Goal: Task Accomplishment & Management: Use online tool/utility

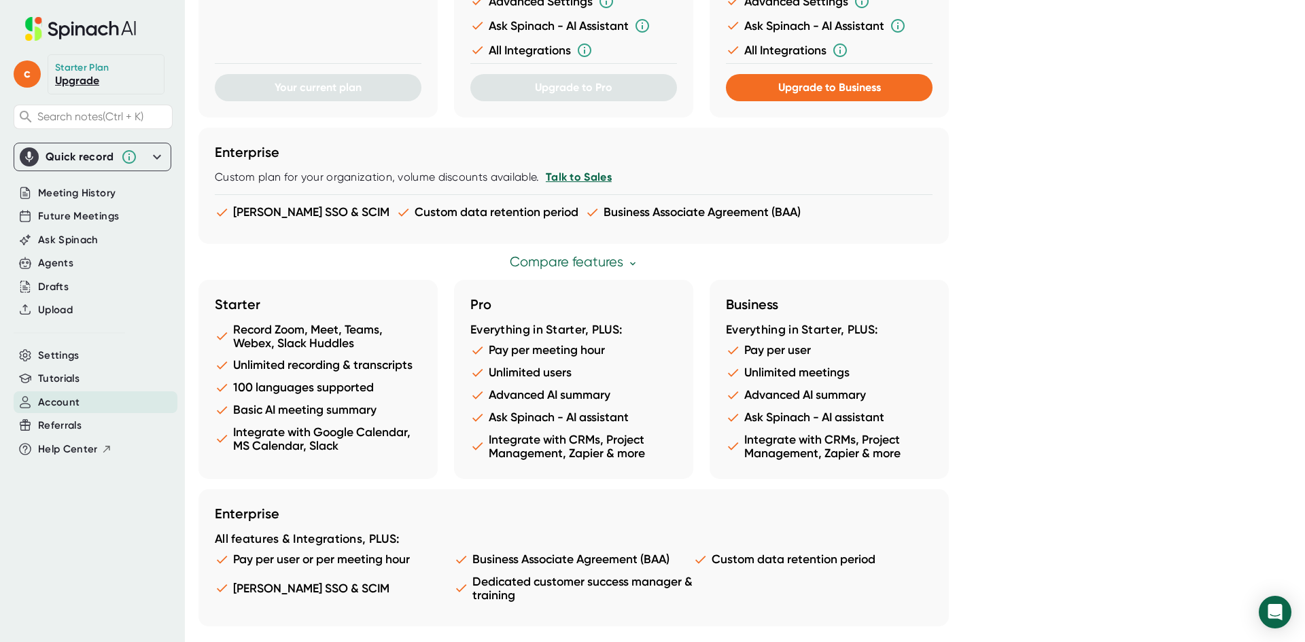
scroll to position [582, 0]
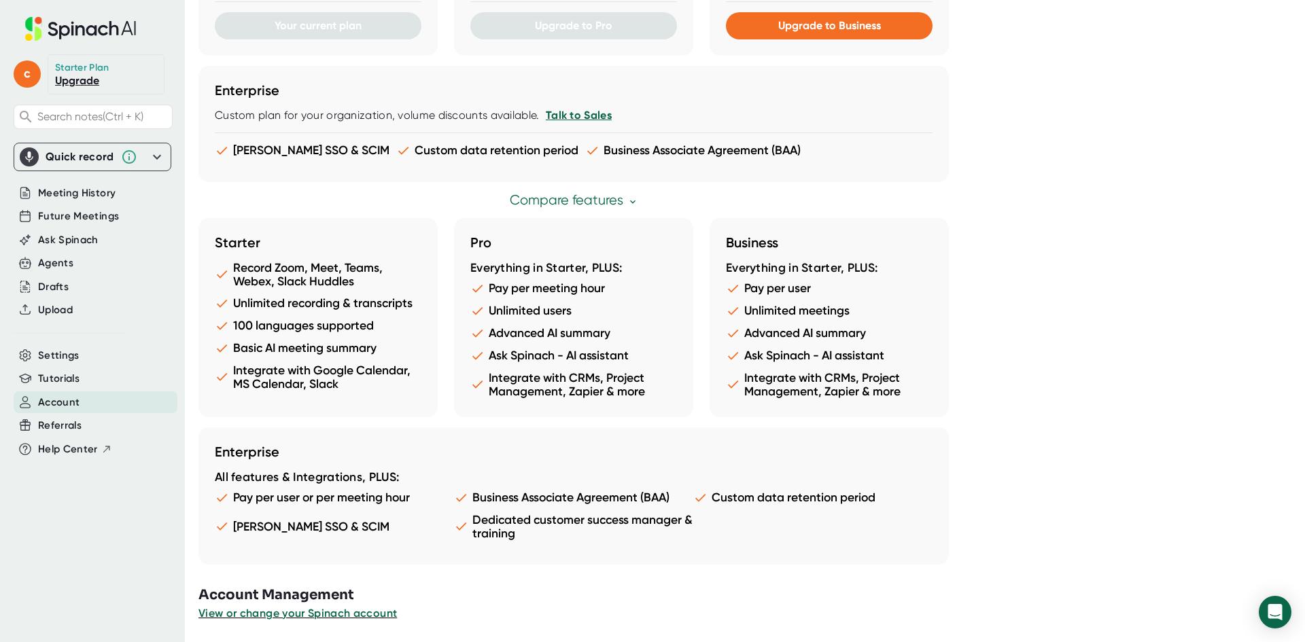
click at [167, 160] on div "Quick record Include tab audio Start Recording" at bounding box center [93, 157] width 158 height 29
click at [152, 155] on icon at bounding box center [157, 157] width 16 height 16
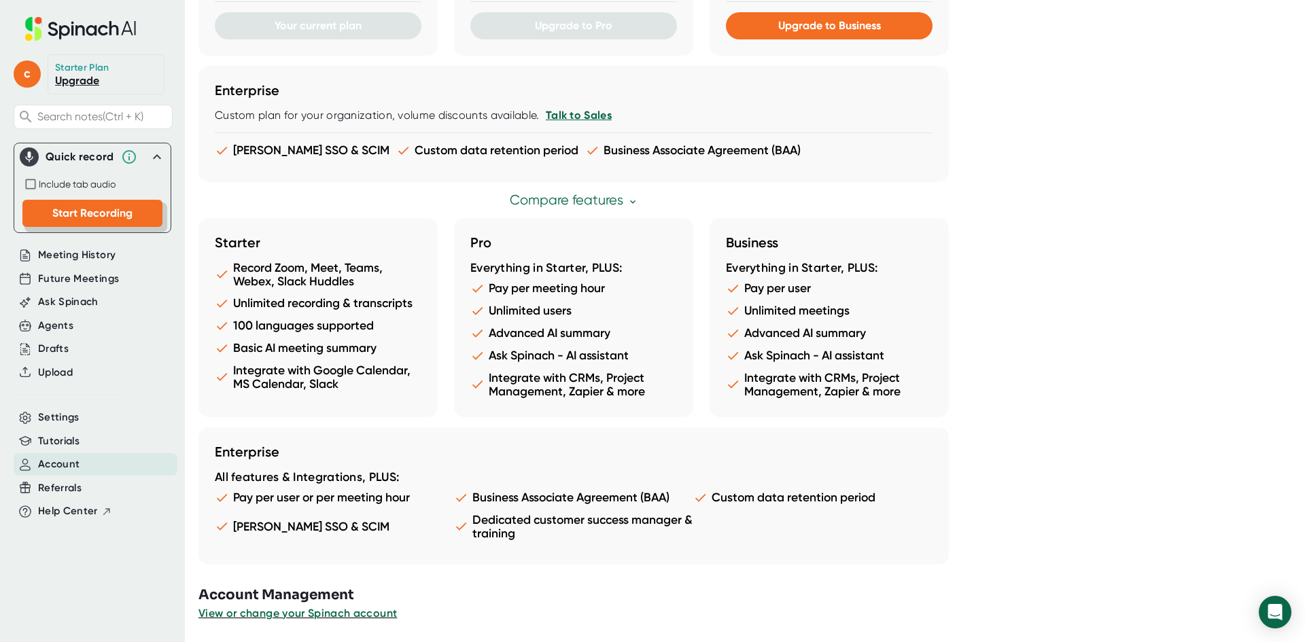
click at [61, 220] on span "Start Recording" at bounding box center [92, 213] width 80 height 13
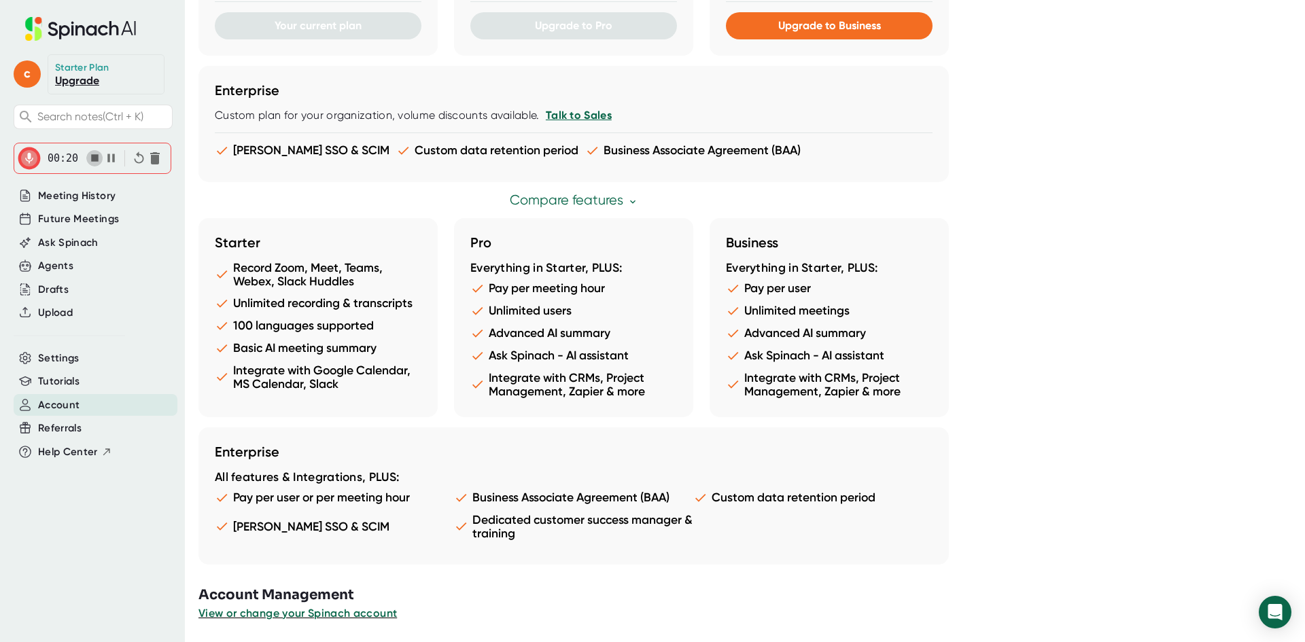
click at [93, 163] on icon "button" at bounding box center [95, 158] width 14 height 14
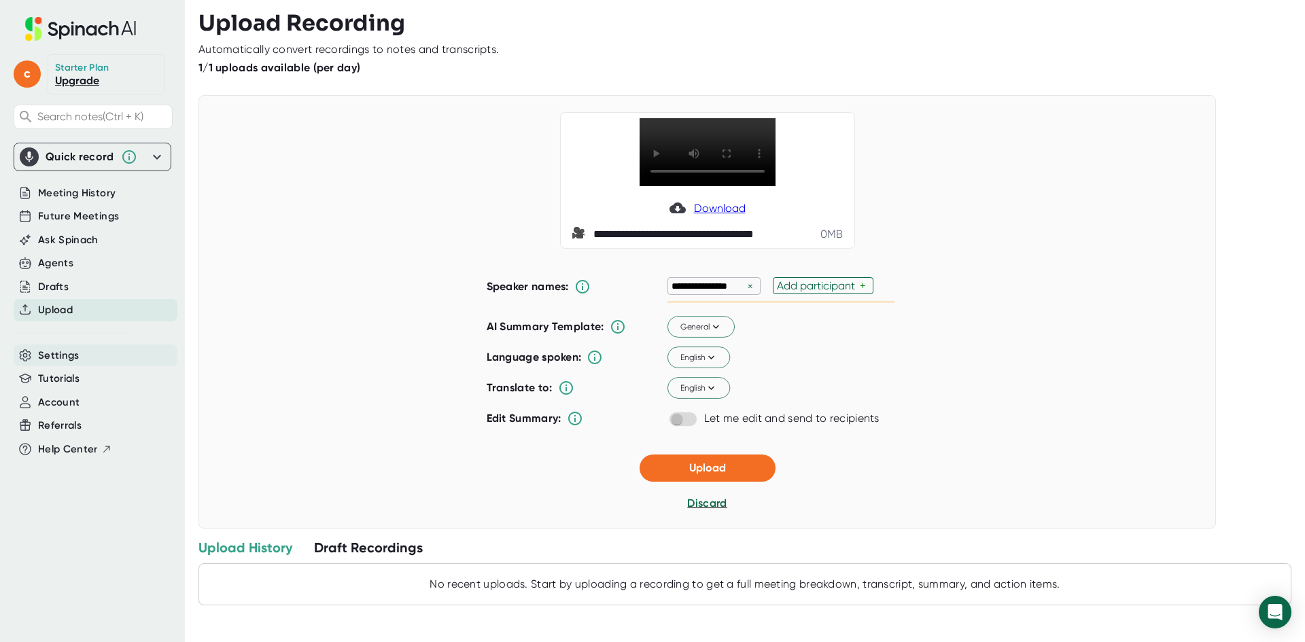
click at [73, 354] on span "Settings" at bounding box center [58, 356] width 41 height 16
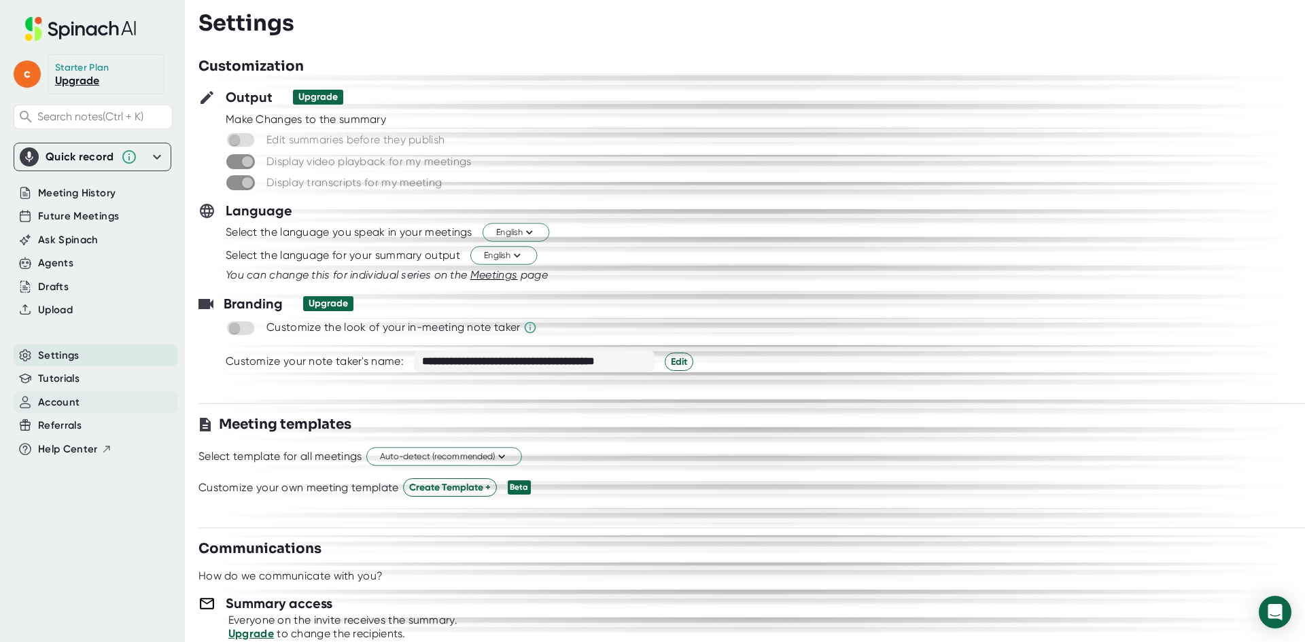
click at [67, 399] on span "Account" at bounding box center [58, 403] width 41 height 16
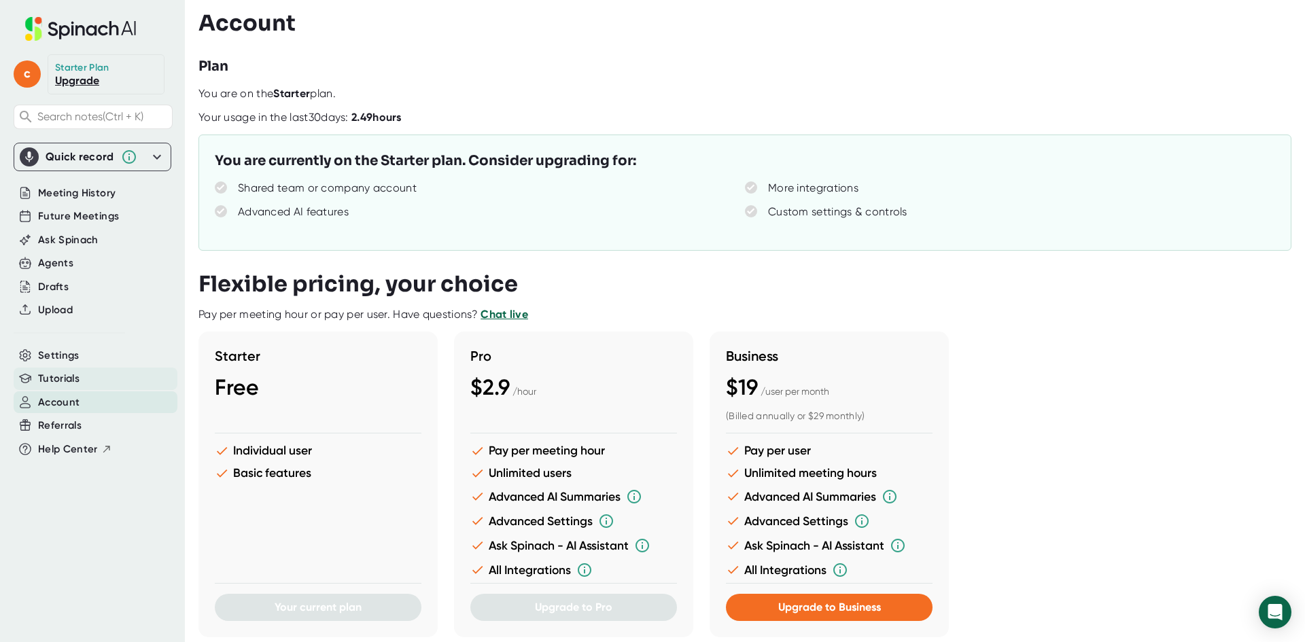
click at [62, 381] on span "Tutorials" at bounding box center [58, 379] width 41 height 16
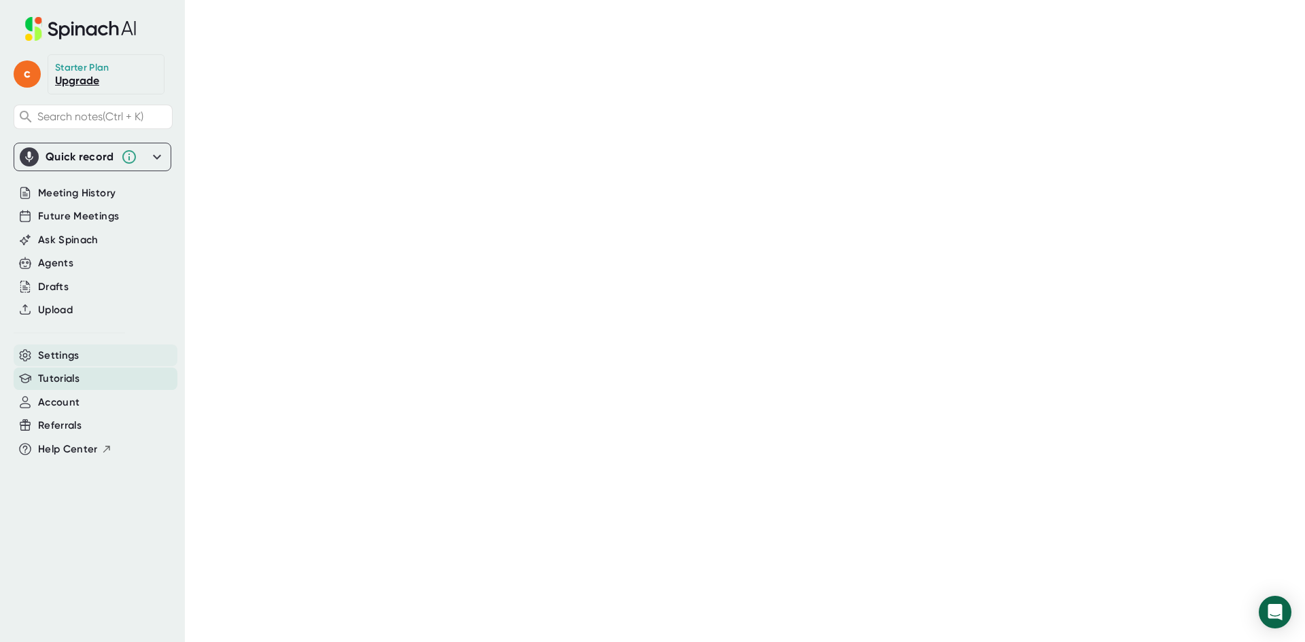
click at [64, 358] on span "Settings" at bounding box center [58, 356] width 41 height 16
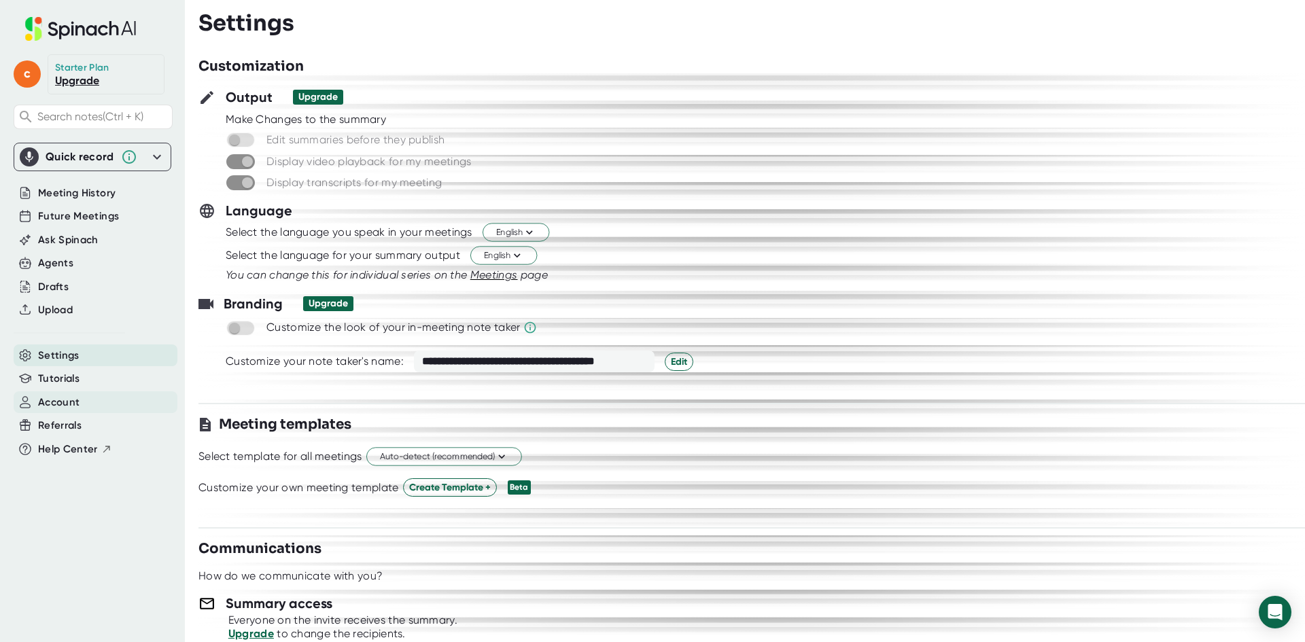
click at [74, 409] on span "Account" at bounding box center [58, 403] width 41 height 16
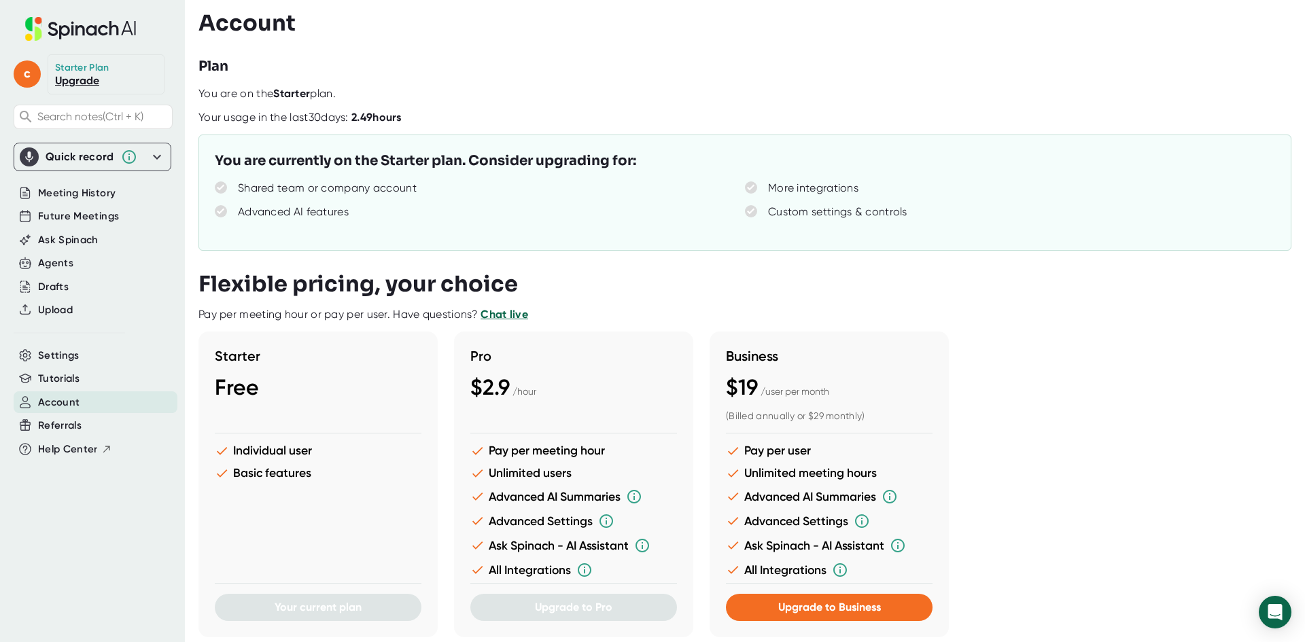
scroll to position [204, 0]
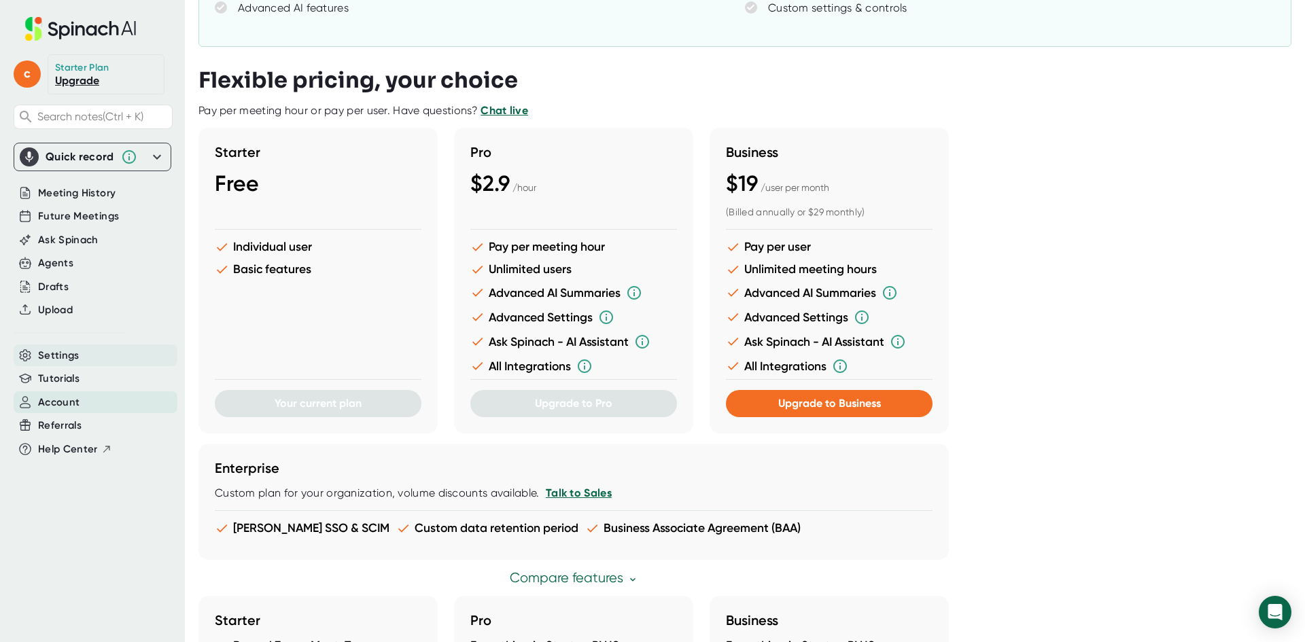
click at [63, 355] on span "Settings" at bounding box center [58, 356] width 41 height 16
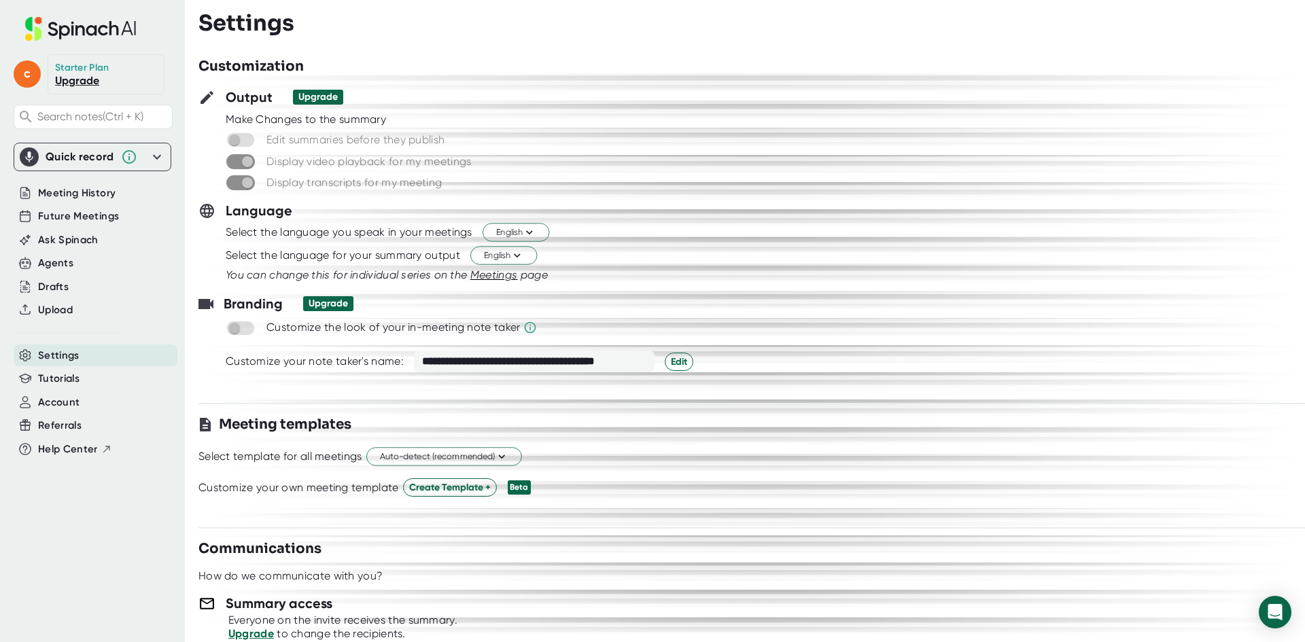
click at [156, 154] on icon at bounding box center [157, 157] width 16 height 16
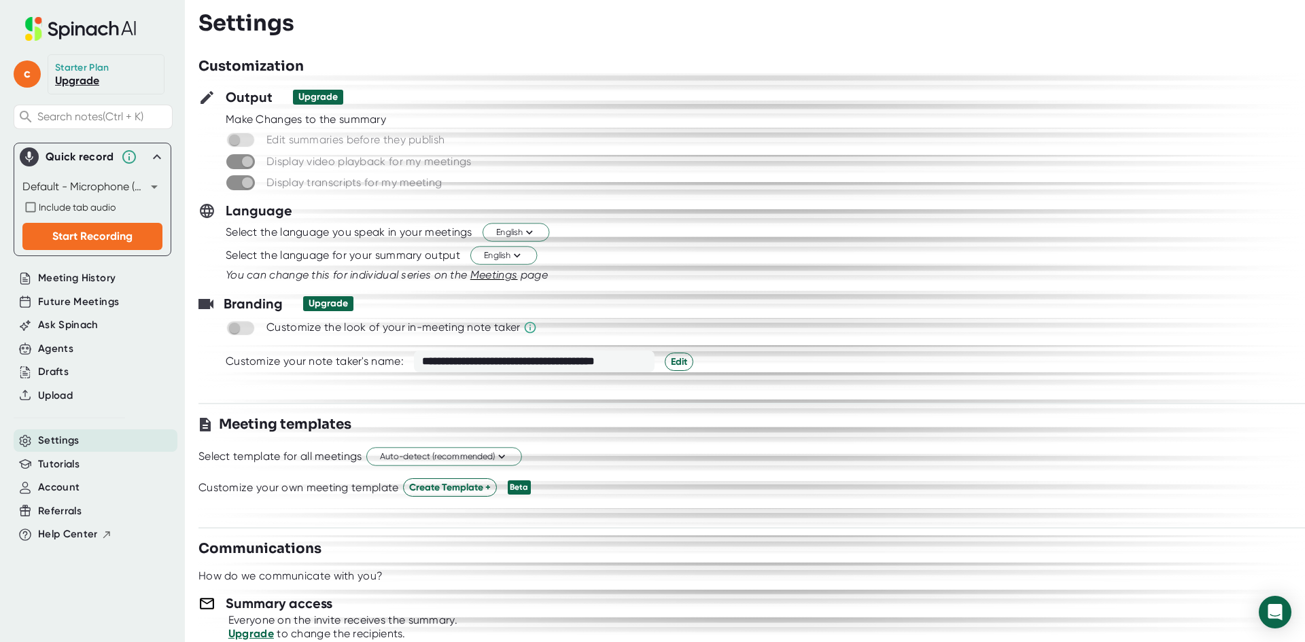
click at [154, 186] on body "**********" at bounding box center [652, 321] width 1305 height 642
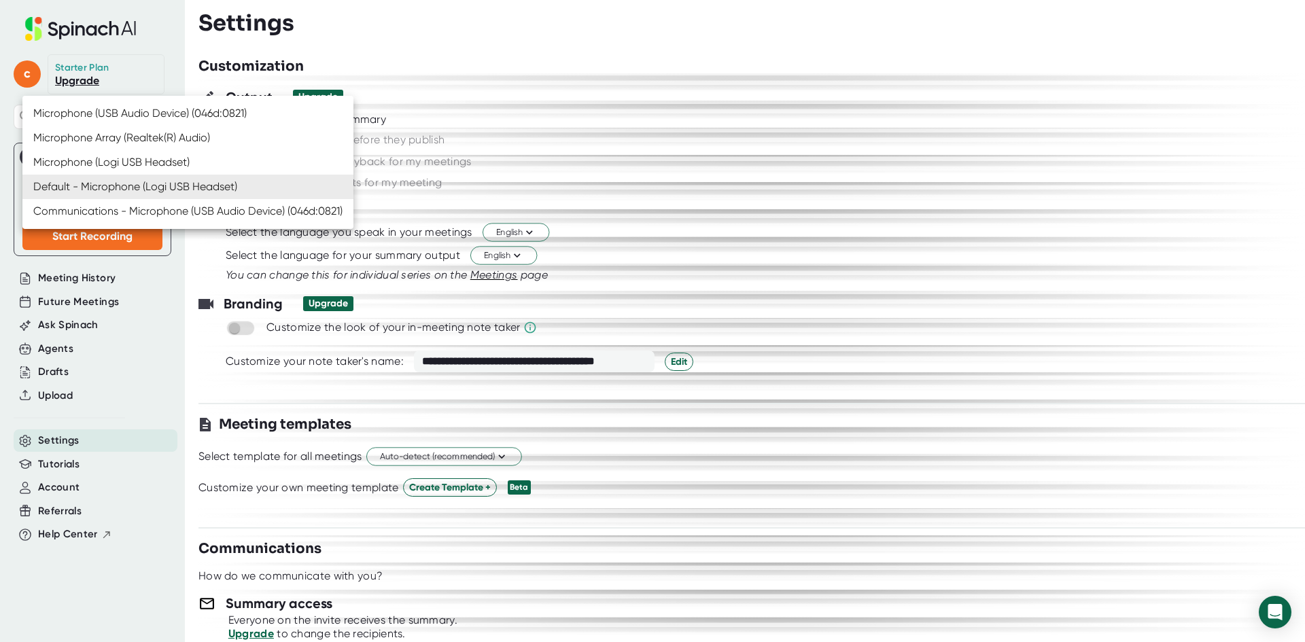
click at [987, 249] on div at bounding box center [652, 321] width 1305 height 642
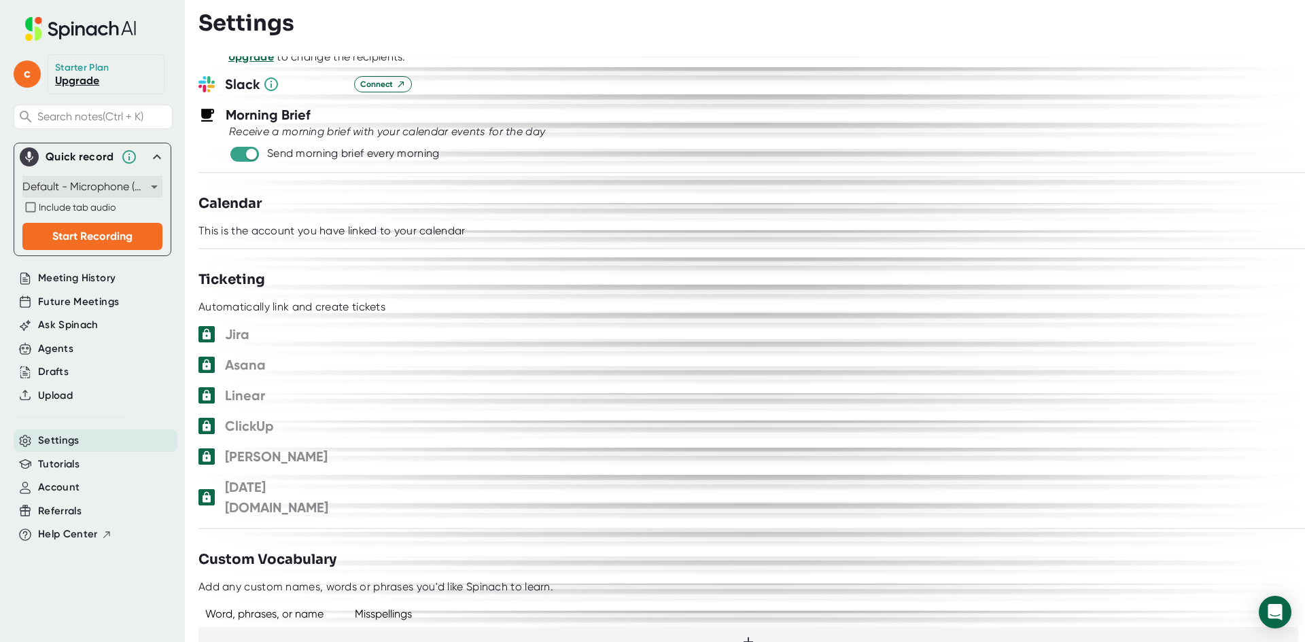
scroll to position [612, 0]
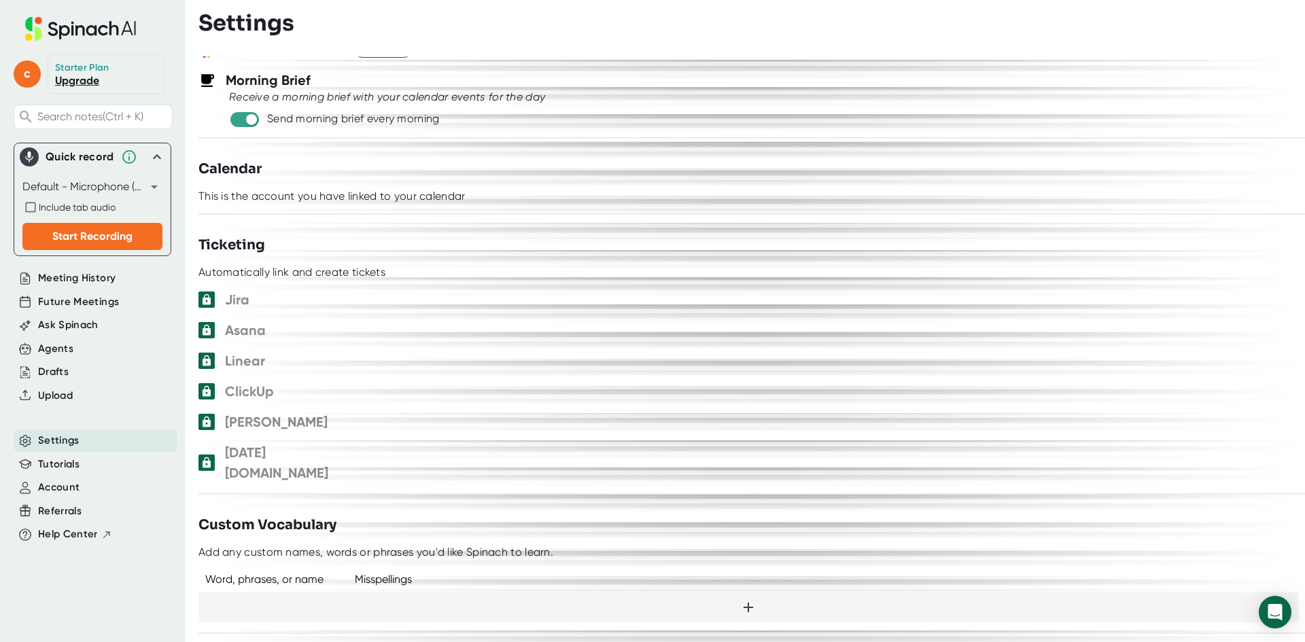
click at [224, 299] on div at bounding box center [212, 300] width 27 height 16
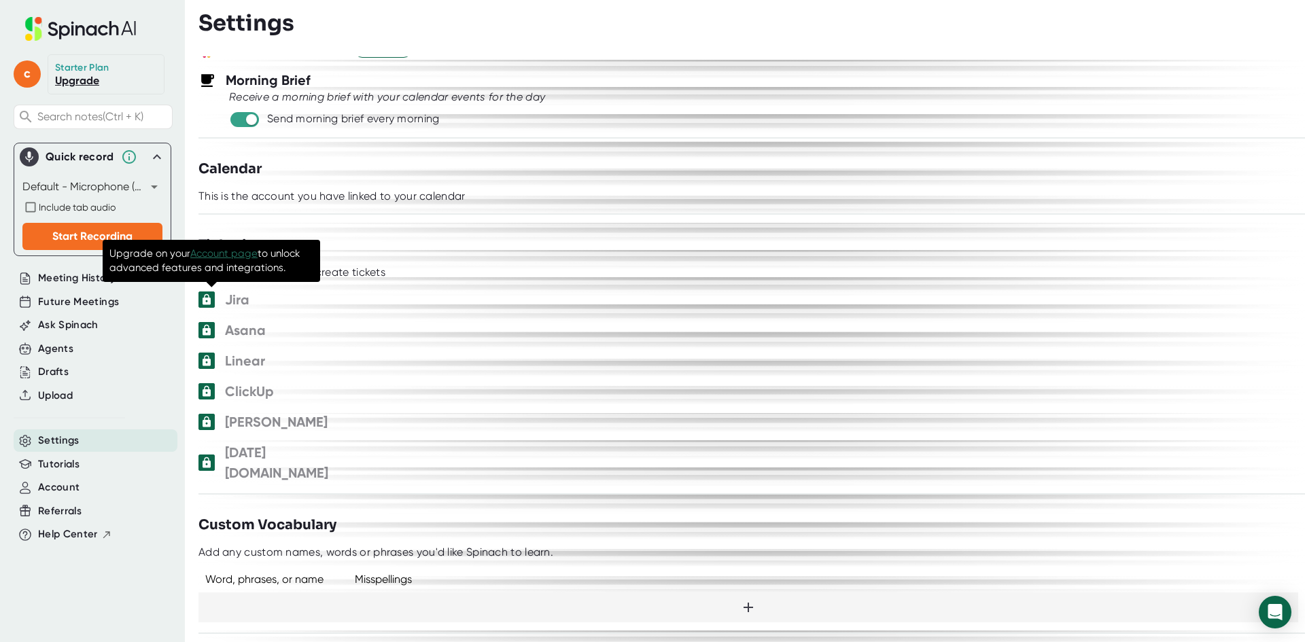
click at [209, 298] on icon at bounding box center [207, 299] width 8 height 11
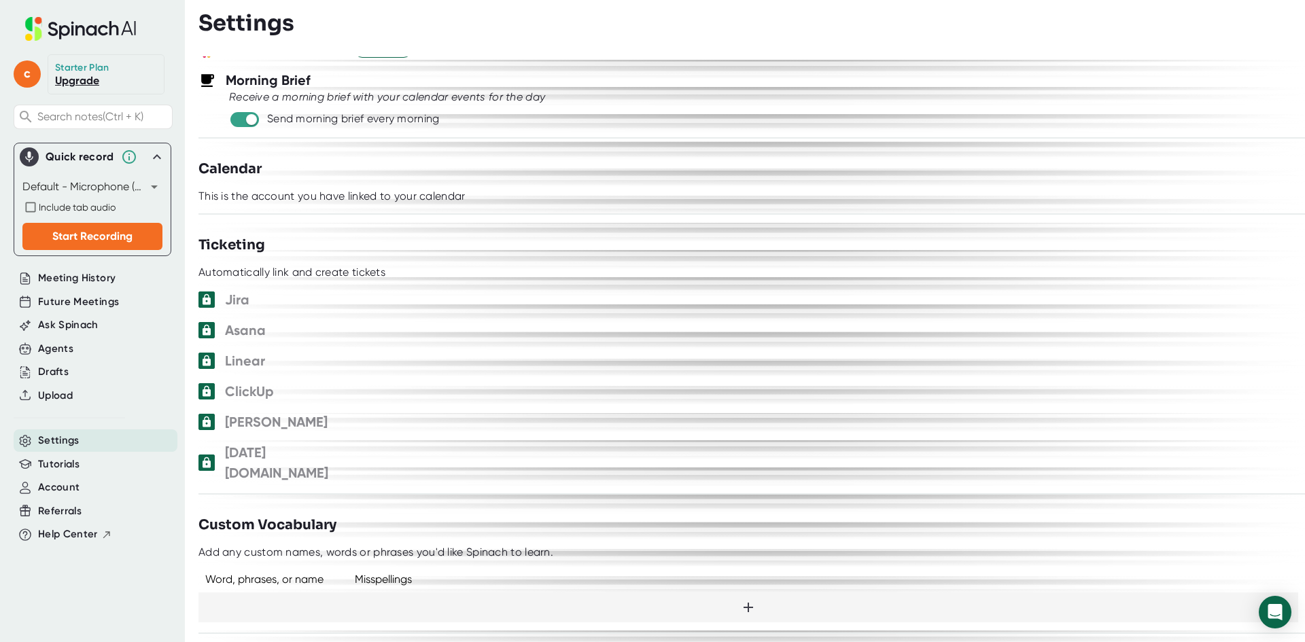
click at [535, 430] on div "[PERSON_NAME]" at bounding box center [752, 422] width 1107 height 20
